Goal: Information Seeking & Learning: Learn about a topic

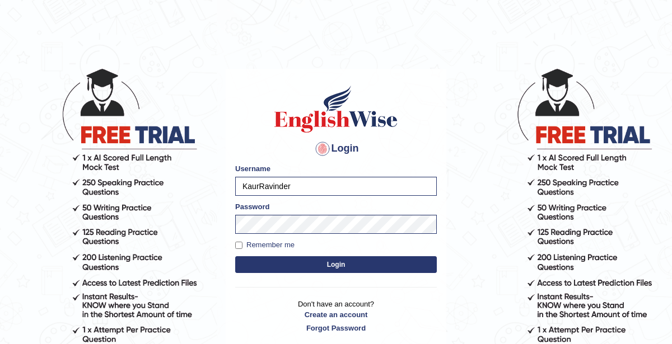
click at [325, 264] on button "Login" at bounding box center [336, 264] width 202 height 17
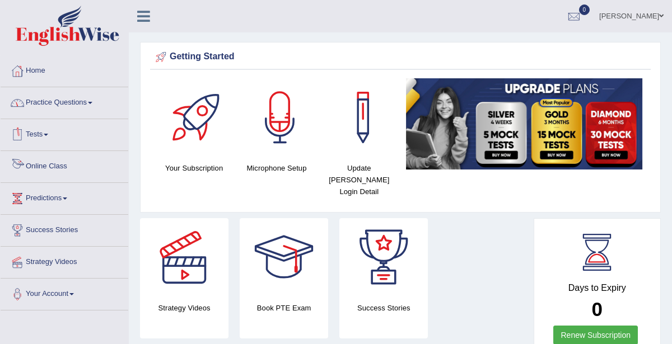
click at [60, 166] on link "Online Class" at bounding box center [65, 165] width 128 height 28
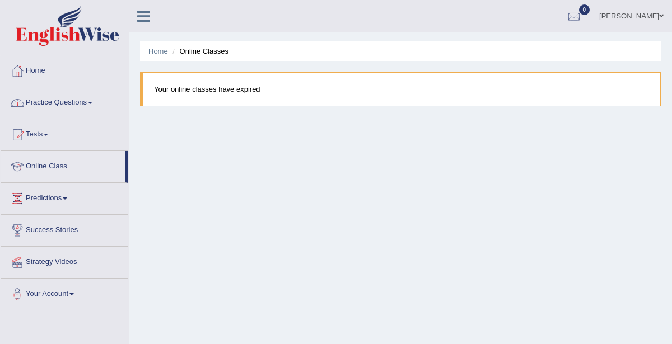
click at [53, 135] on link "Tests" at bounding box center [65, 133] width 128 height 28
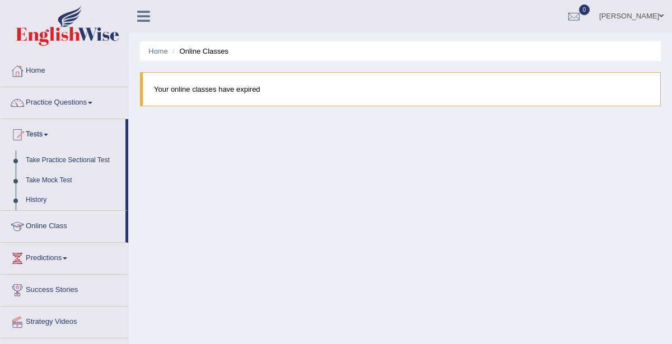
click at [69, 159] on link "Take Practice Sectional Test" at bounding box center [73, 161] width 105 height 20
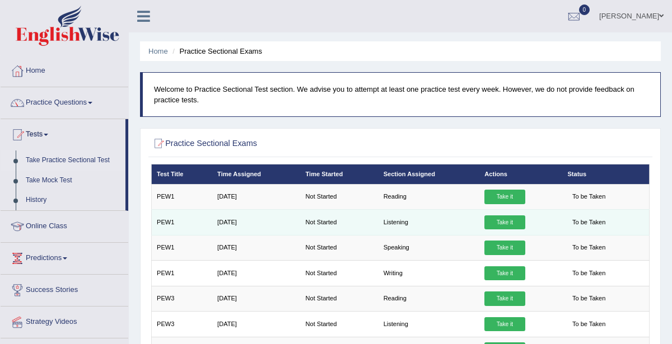
click at [511, 222] on link "Take it" at bounding box center [504, 223] width 40 height 15
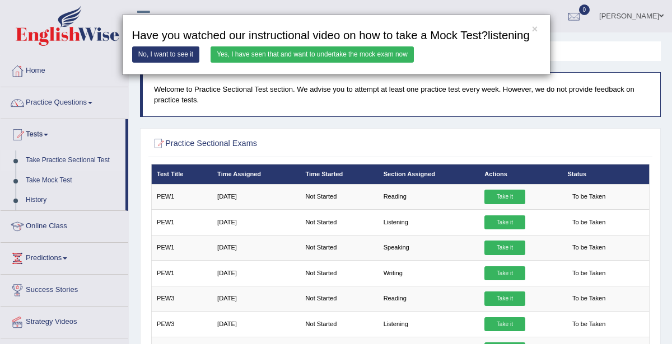
click at [370, 59] on link "Yes, I have seen that and want to undertake the mock exam now" at bounding box center [312, 54] width 203 height 16
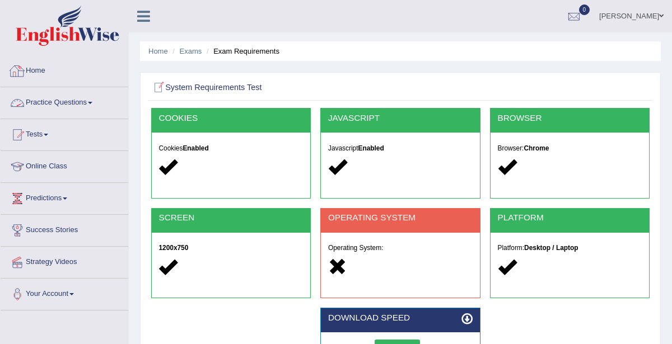
click at [78, 101] on link "Practice Questions" at bounding box center [65, 101] width 128 height 28
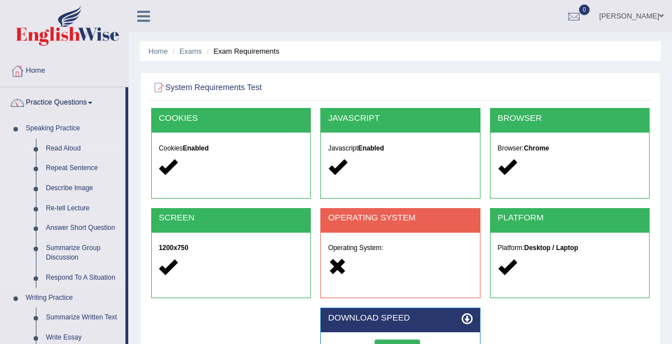
click at [79, 149] on link "Read Aloud" at bounding box center [83, 149] width 85 height 20
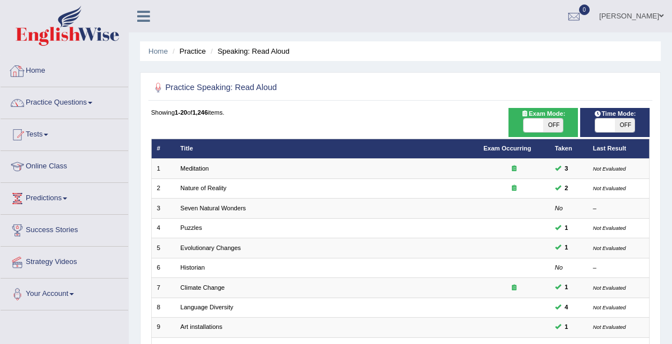
click at [34, 73] on link "Home" at bounding box center [65, 69] width 128 height 28
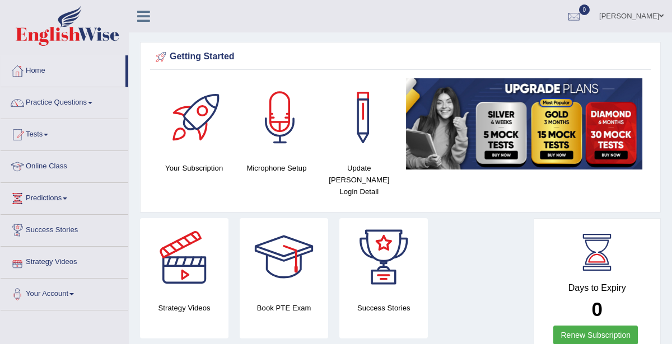
click at [50, 105] on link "Practice Questions" at bounding box center [65, 101] width 128 height 28
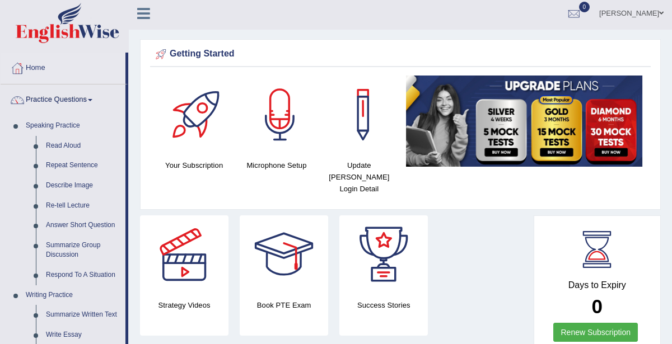
scroll to position [3, 0]
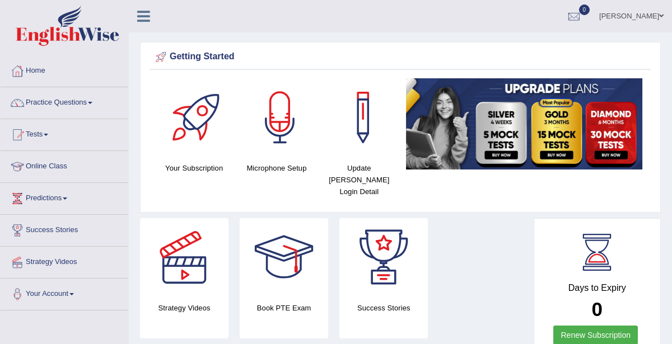
click at [68, 101] on link "Practice Questions" at bounding box center [65, 101] width 128 height 28
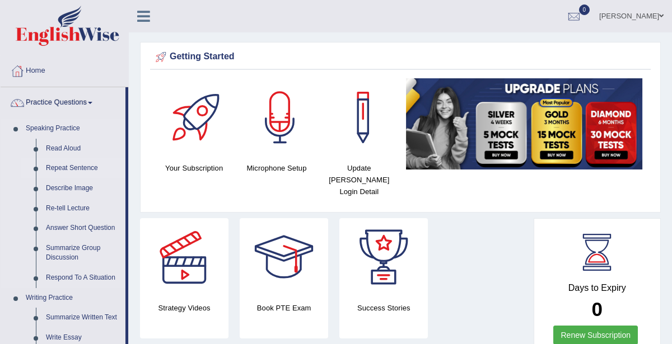
click at [77, 167] on link "Repeat Sentence" at bounding box center [83, 168] width 85 height 20
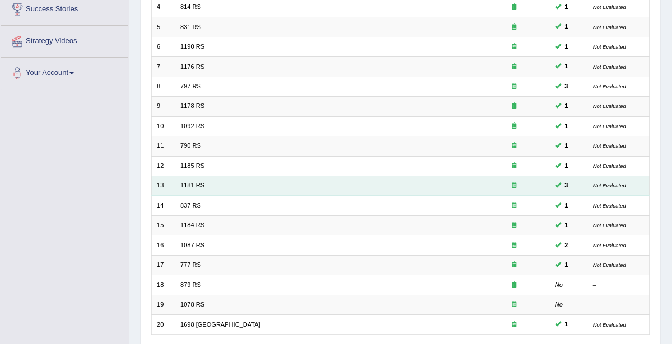
scroll to position [298, 0]
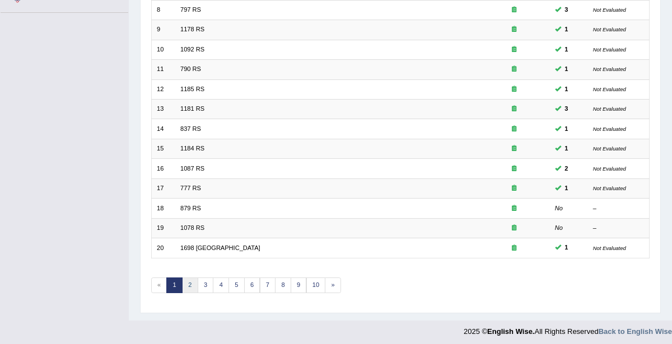
click at [186, 278] on link "2" at bounding box center [190, 286] width 16 height 16
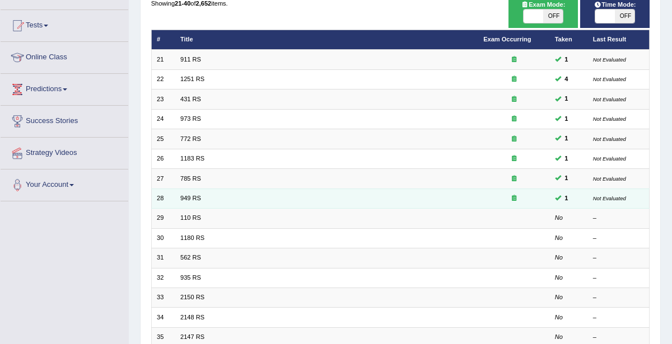
scroll to position [119, 0]
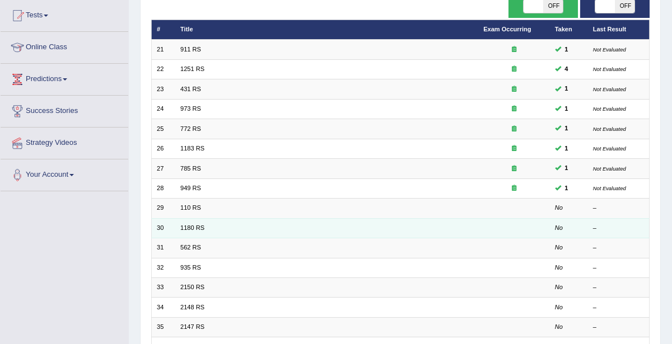
click at [183, 221] on td "1180 RS" at bounding box center [326, 228] width 303 height 20
click at [195, 225] on link "1180 RS" at bounding box center [192, 228] width 24 height 7
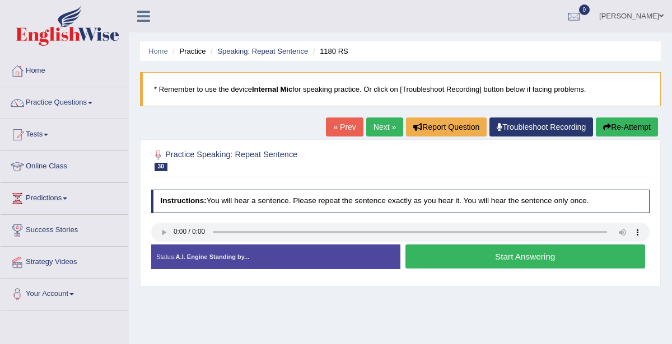
click at [75, 102] on link "Practice Questions" at bounding box center [65, 101] width 128 height 28
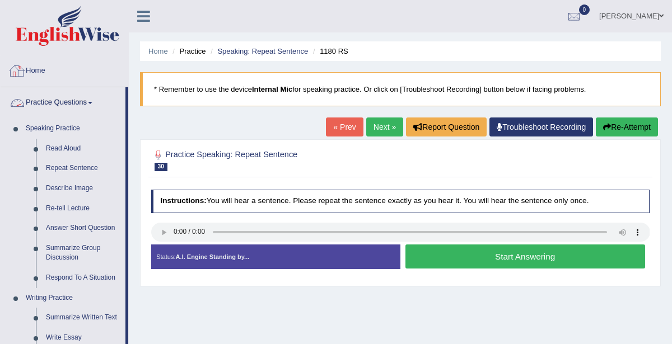
click at [48, 67] on link "Home" at bounding box center [65, 69] width 128 height 28
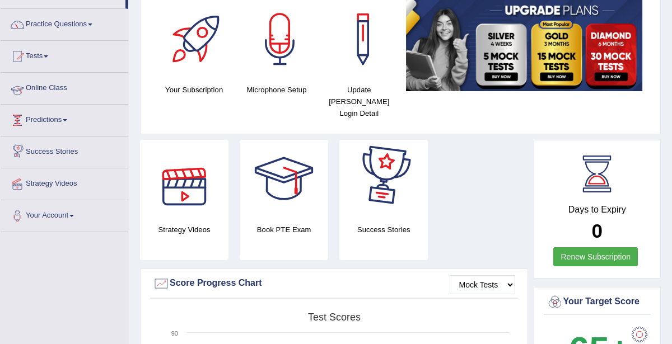
scroll to position [55, 0]
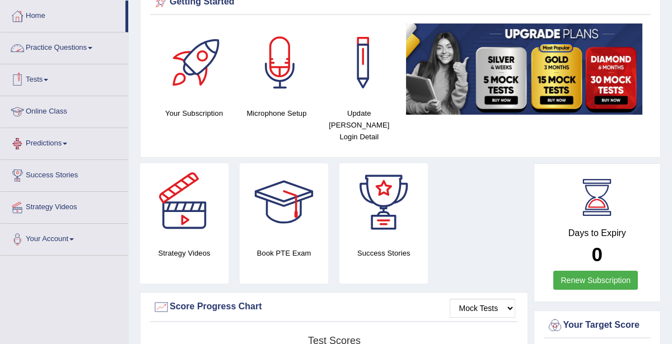
click at [71, 46] on link "Practice Questions" at bounding box center [65, 46] width 128 height 28
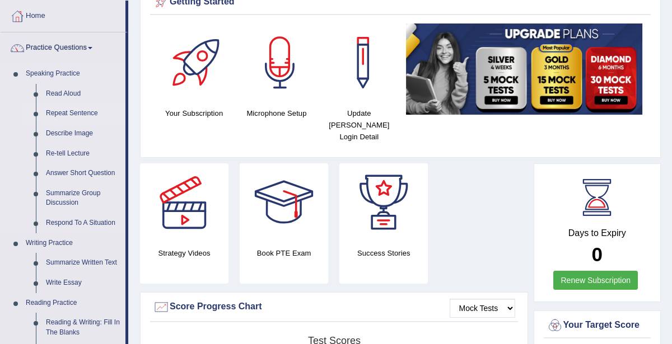
click at [71, 111] on link "Repeat Sentence" at bounding box center [83, 114] width 85 height 20
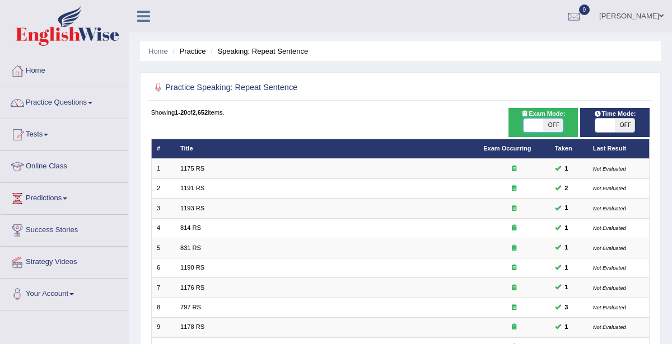
click at [540, 124] on span at bounding box center [534, 125] width 20 height 13
checkbox input "true"
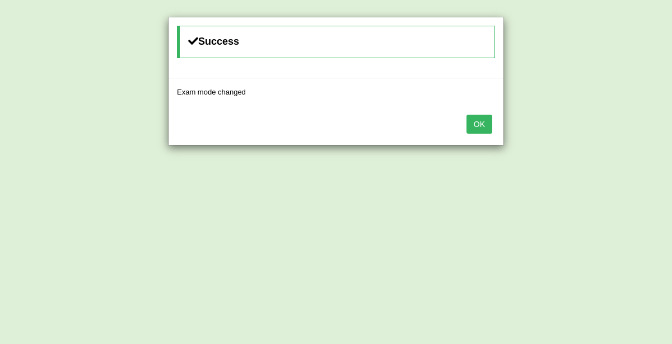
click at [474, 118] on button "OK" at bounding box center [479, 124] width 26 height 19
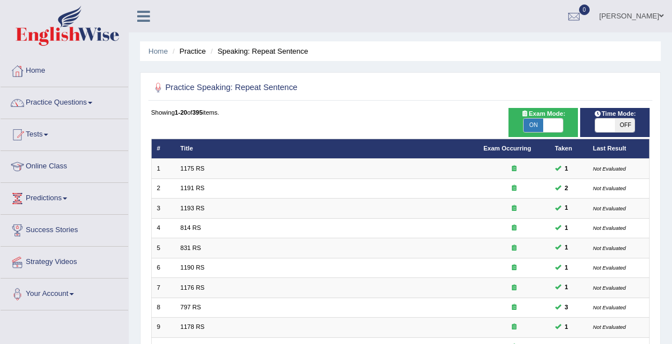
click at [608, 127] on span at bounding box center [605, 125] width 20 height 13
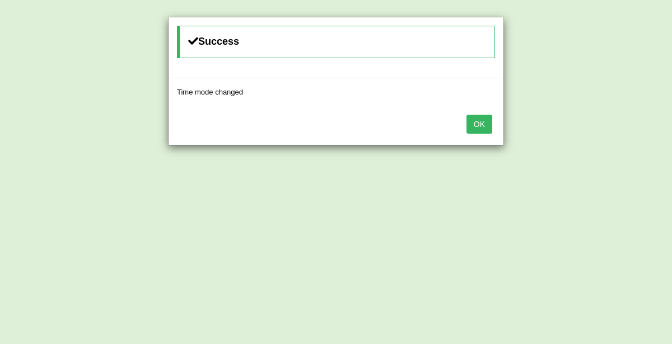
click at [479, 122] on button "OK" at bounding box center [479, 124] width 26 height 19
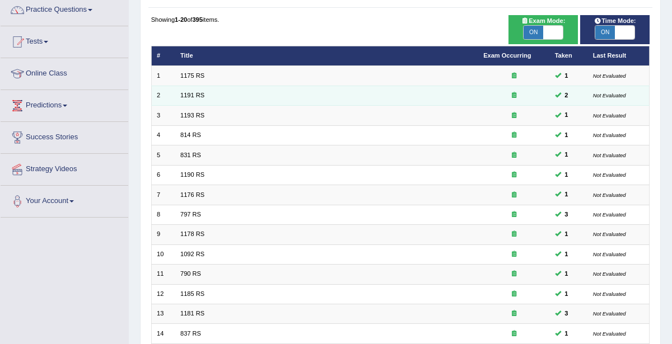
scroll to position [41, 0]
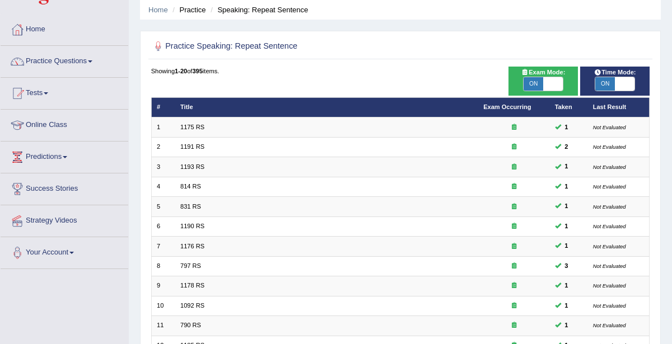
click at [613, 81] on span "ON" at bounding box center [605, 83] width 20 height 13
checkbox input "false"
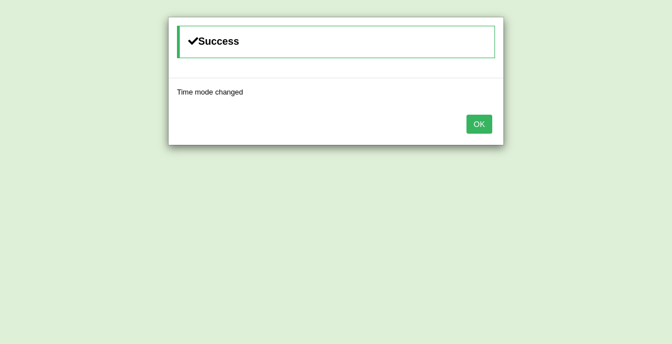
click at [492, 123] on div "OK" at bounding box center [336, 125] width 335 height 39
click at [483, 123] on button "OK" at bounding box center [479, 124] width 26 height 19
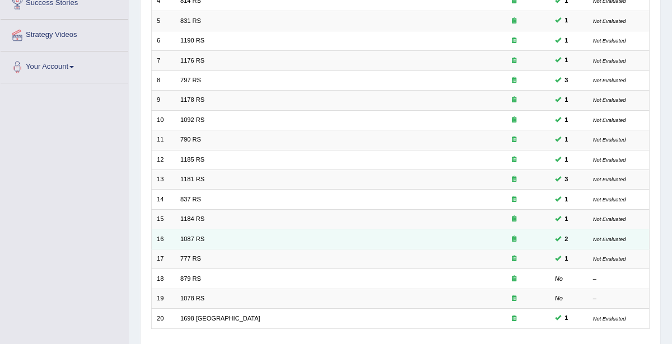
scroll to position [298, 0]
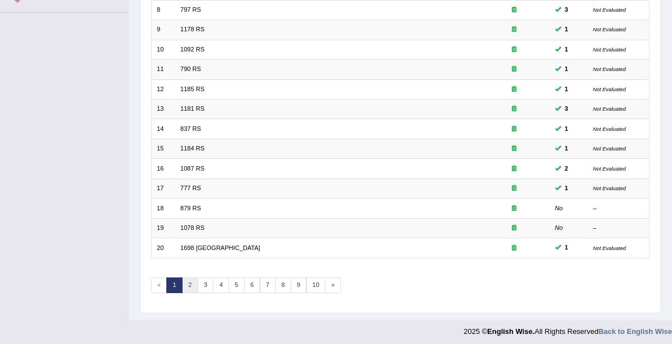
click at [190, 279] on link "2" at bounding box center [190, 286] width 16 height 16
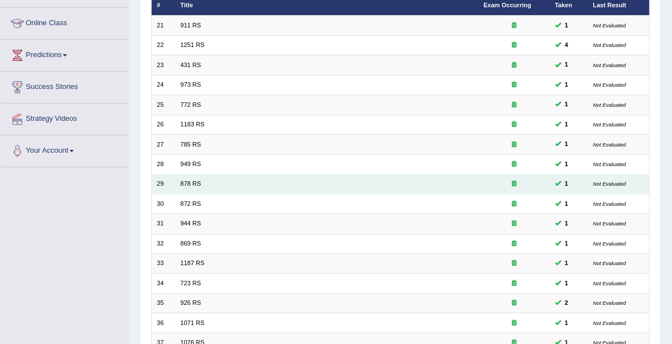
click at [175, 180] on td "878 RS" at bounding box center [326, 185] width 303 height 20
click at [198, 183] on link "878 RS" at bounding box center [190, 183] width 21 height 7
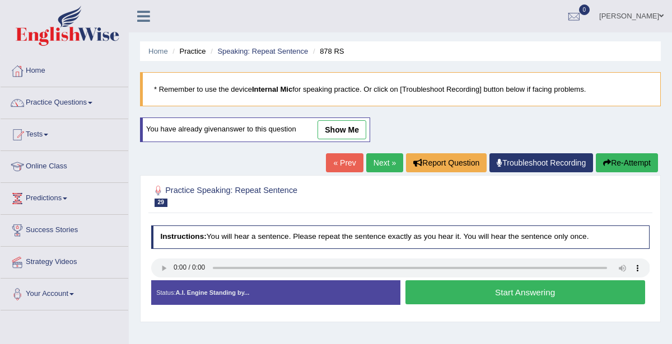
click at [345, 130] on link "show me" at bounding box center [341, 129] width 49 height 19
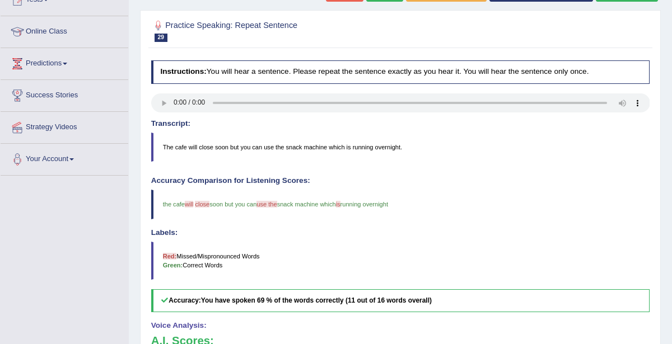
scroll to position [34, 0]
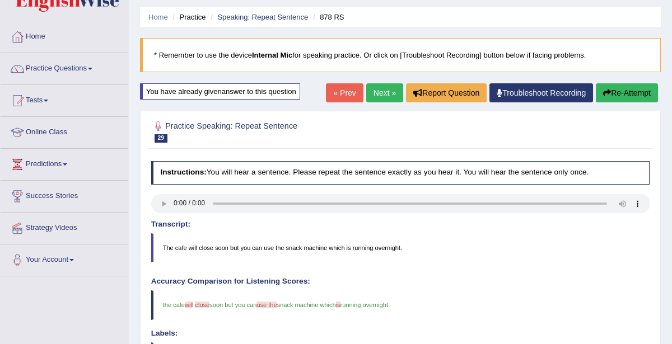
click at [393, 89] on link "Next »" at bounding box center [384, 92] width 37 height 19
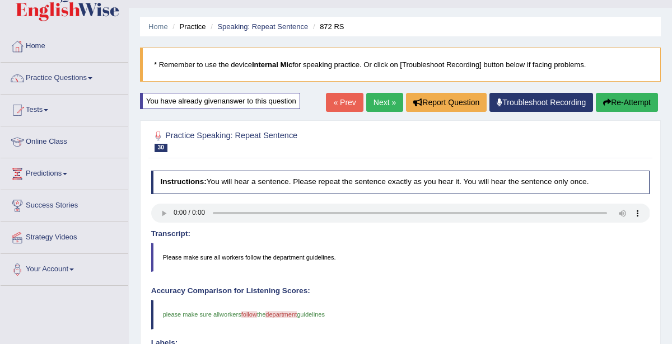
scroll to position [20, 0]
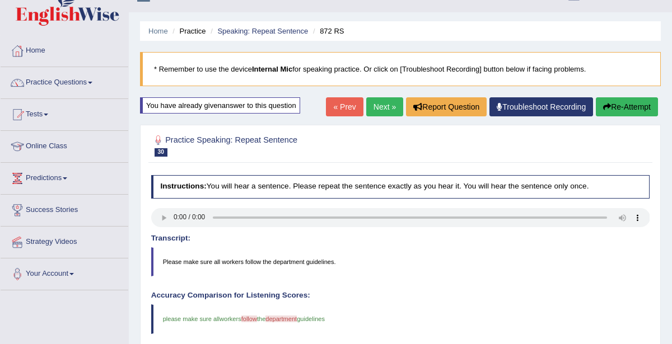
click at [384, 108] on link "Next »" at bounding box center [384, 106] width 37 height 19
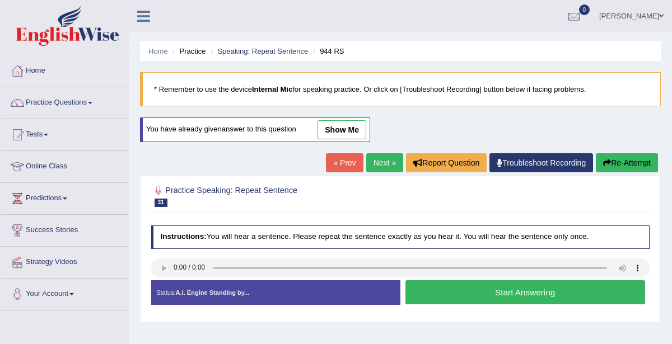
click at [354, 131] on link "show me" at bounding box center [341, 129] width 49 height 19
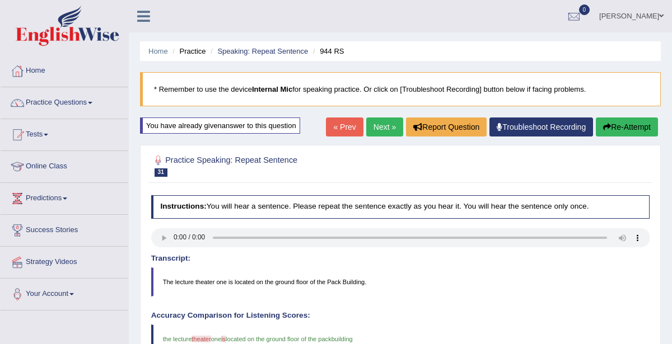
click at [392, 129] on link "Next »" at bounding box center [384, 127] width 37 height 19
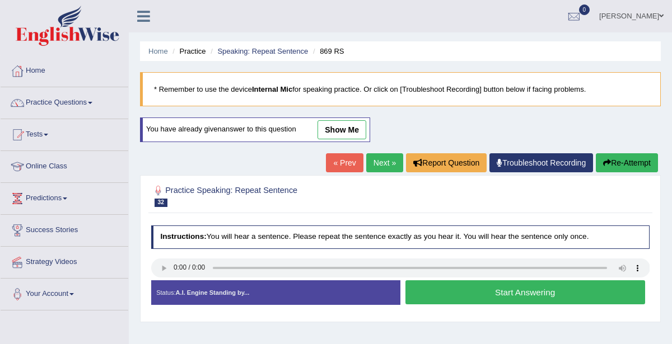
click at [346, 132] on link "show me" at bounding box center [341, 129] width 49 height 19
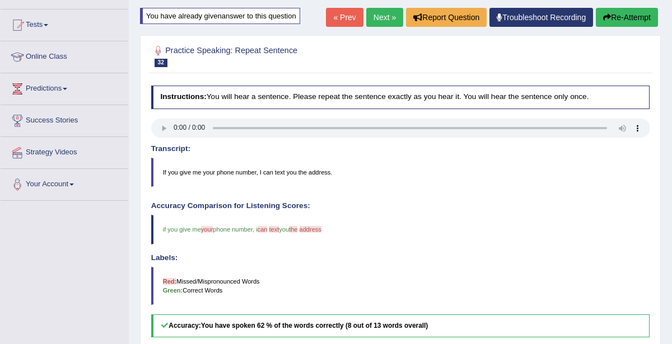
scroll to position [125, 0]
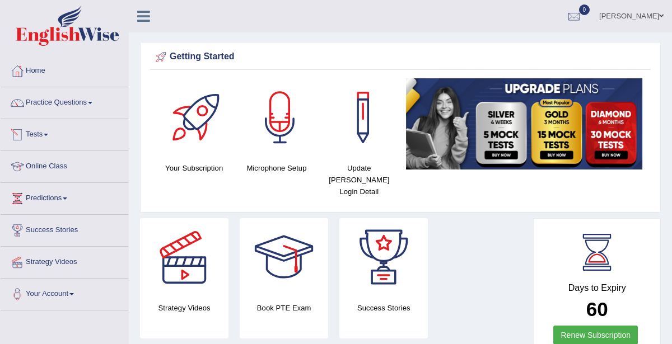
click at [40, 131] on link "Tests" at bounding box center [65, 133] width 128 height 28
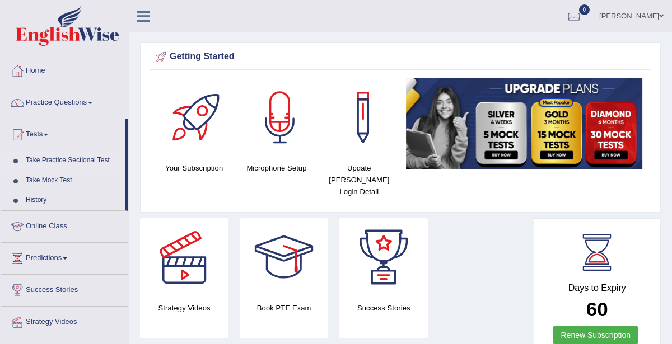
click at [76, 164] on link "Take Practice Sectional Test" at bounding box center [73, 161] width 105 height 20
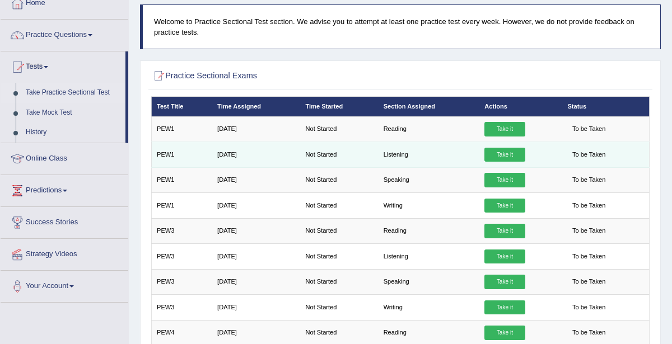
scroll to position [68, 0]
click at [504, 153] on link "Take it" at bounding box center [504, 155] width 40 height 15
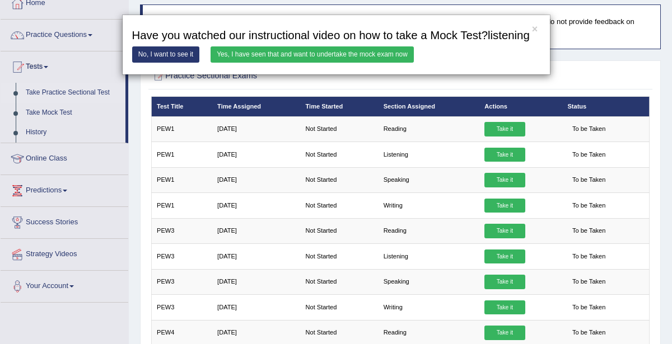
click at [331, 63] on link "Yes, I have seen that and want to undertake the mock exam now" at bounding box center [312, 54] width 203 height 16
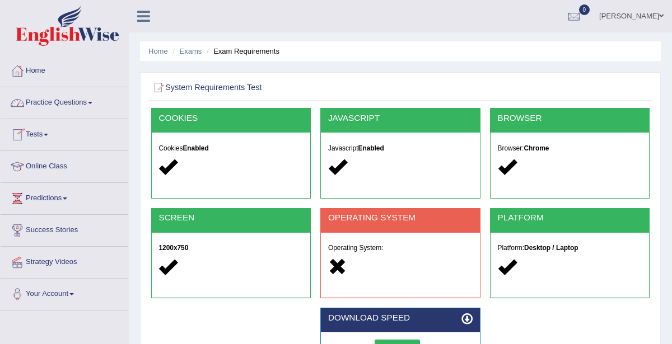
click at [92, 102] on span at bounding box center [90, 103] width 4 height 2
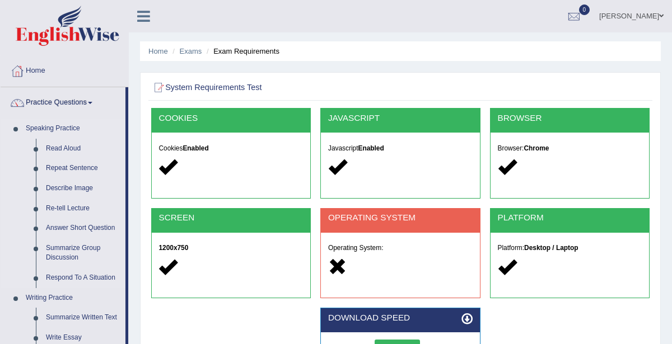
click at [56, 128] on link "Speaking Practice" at bounding box center [73, 129] width 105 height 20
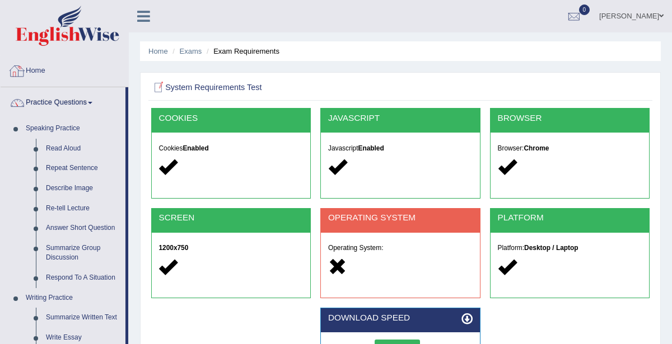
click at [30, 70] on link "Home" at bounding box center [65, 69] width 128 height 28
